Goal: Communication & Community: Connect with others

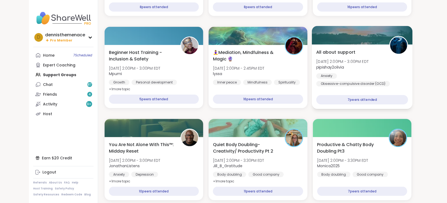
click at [340, 95] on div "All about support [DATE] 2:00PM - 3:00PM EDT pipishay2olivia Anxiety [MEDICAL_D…" at bounding box center [362, 76] width 101 height 64
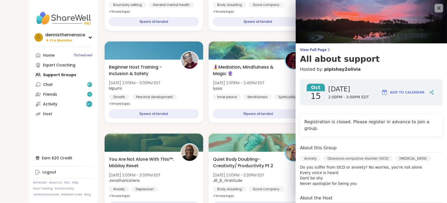
click at [340, 95] on span "2:00PM - 3:00PM EDT" at bounding box center [349, 96] width 41 height 5
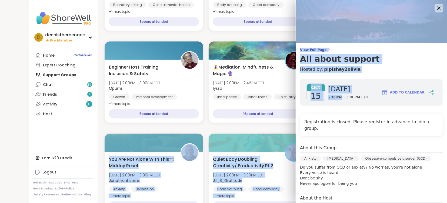
click at [340, 95] on span "2:00PM - 3:00PM EDT" at bounding box center [349, 96] width 41 height 5
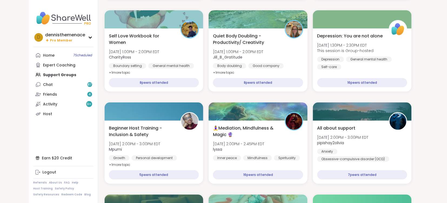
scroll to position [692, 0]
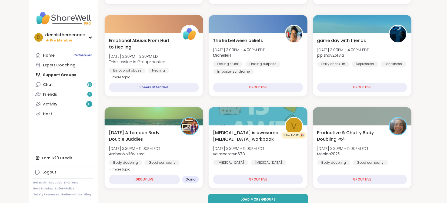
scroll to position [981, 0]
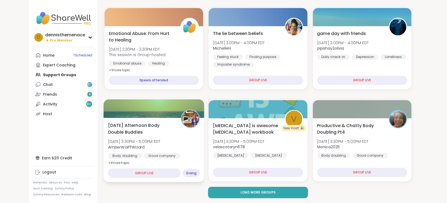
click at [157, 159] on div "Body doubling Good company Self-care" at bounding box center [154, 159] width 92 height 13
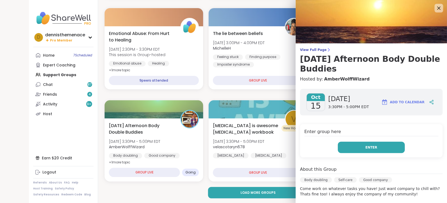
click at [365, 149] on button "Enter" at bounding box center [371, 146] width 67 height 11
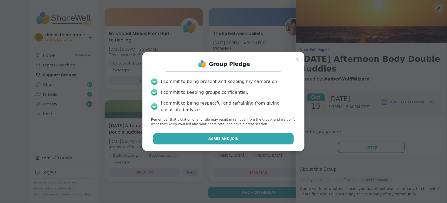
click at [249, 139] on button "Agree and Join" at bounding box center [223, 138] width 141 height 11
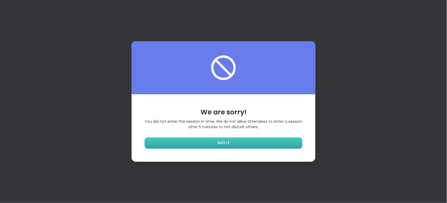
click at [225, 140] on link "GOT IT" at bounding box center [224, 142] width 158 height 11
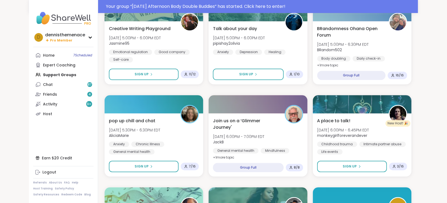
scroll to position [341, 0]
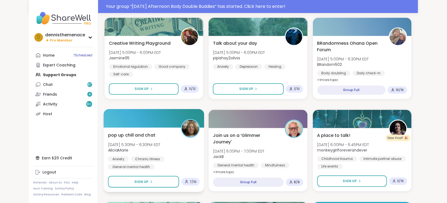
click at [144, 157] on div "Chronic Illness" at bounding box center [148, 158] width 34 height 5
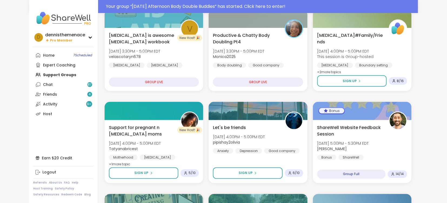
scroll to position [168, 0]
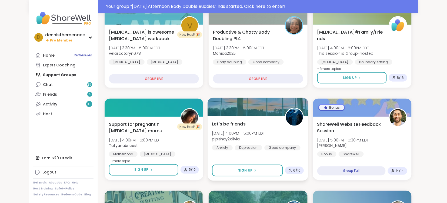
click at [235, 121] on span "Let's be friends" at bounding box center [229, 123] width 34 height 6
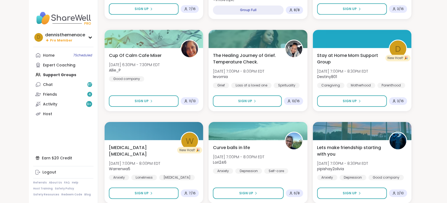
scroll to position [486, 0]
